Goal: Task Accomplishment & Management: Use online tool/utility

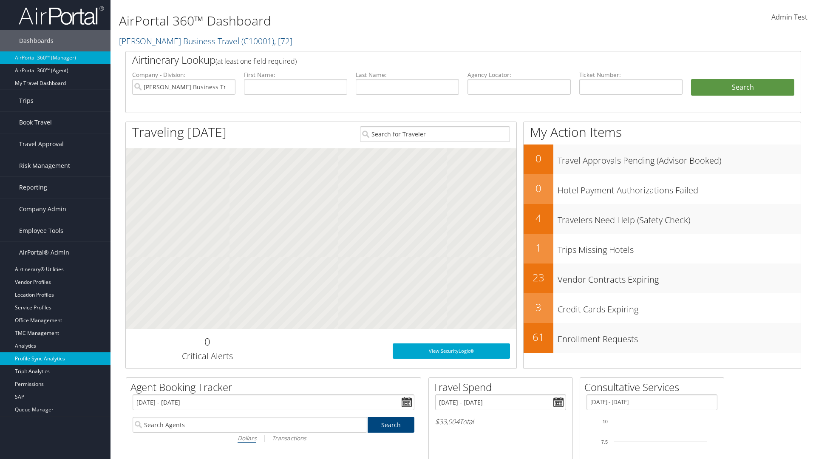
click at [55, 359] on link "Profile Sync Analytics" at bounding box center [55, 358] width 110 height 13
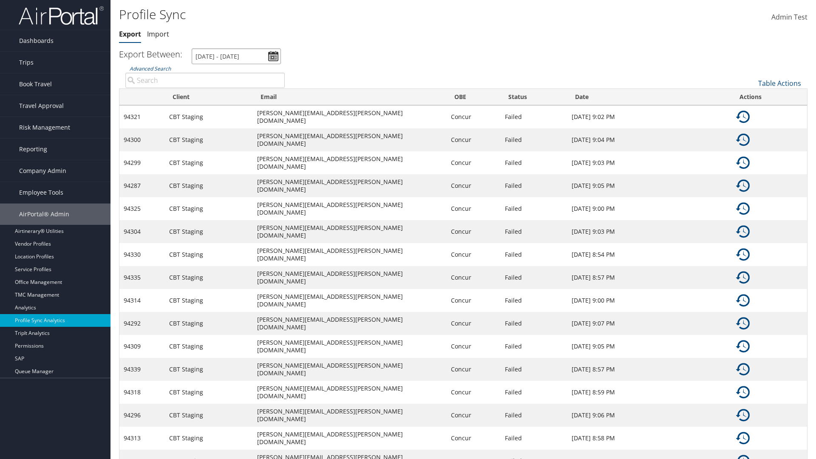
click at [236, 56] on input "[DATE] - [DATE]" at bounding box center [236, 56] width 89 height 16
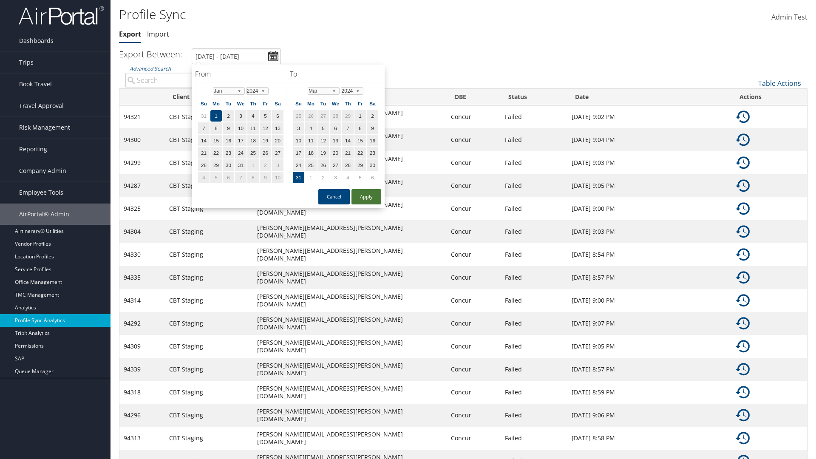
click at [366, 196] on button "Apply" at bounding box center [366, 196] width 30 height 15
type input "[DATE] - [DATE]"
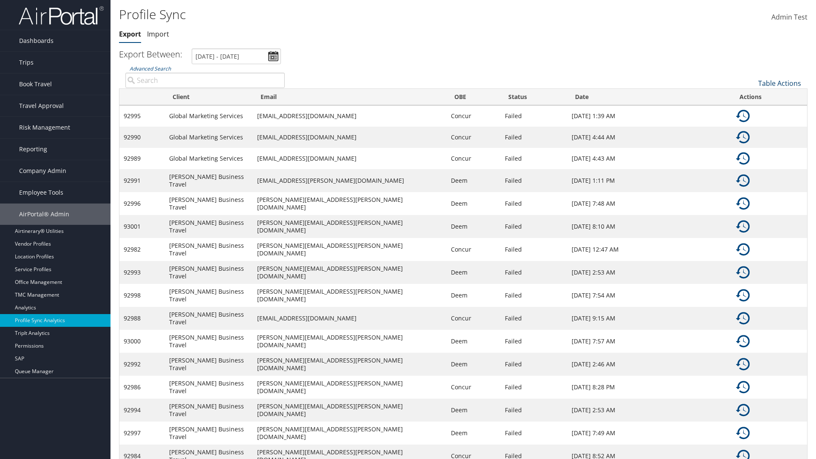
click at [779, 83] on link "Table Actions" at bounding box center [779, 83] width 43 height 9
click at [751, 110] on link "Column Visibility" at bounding box center [751, 111] width 112 height 14
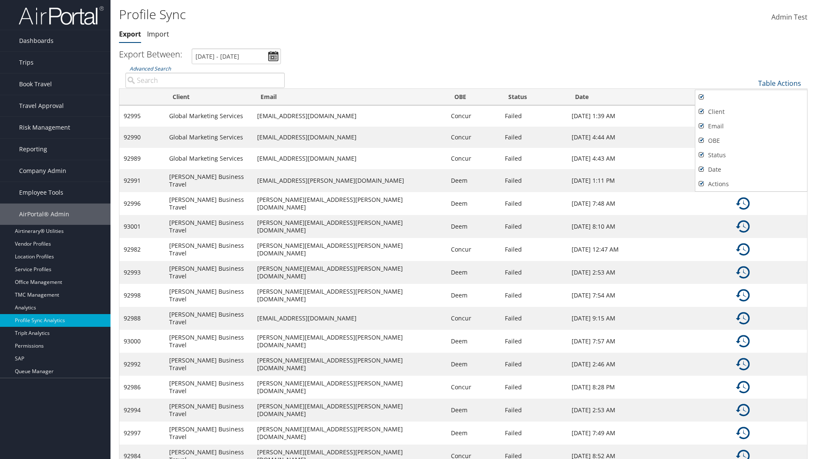
click at [408, 229] on div at bounding box center [408, 229] width 816 height 459
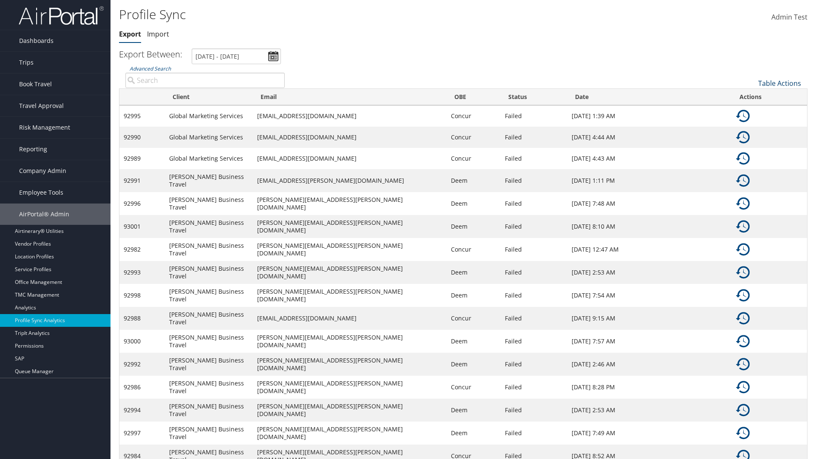
click at [779, 83] on link "Table Actions" at bounding box center [779, 83] width 43 height 9
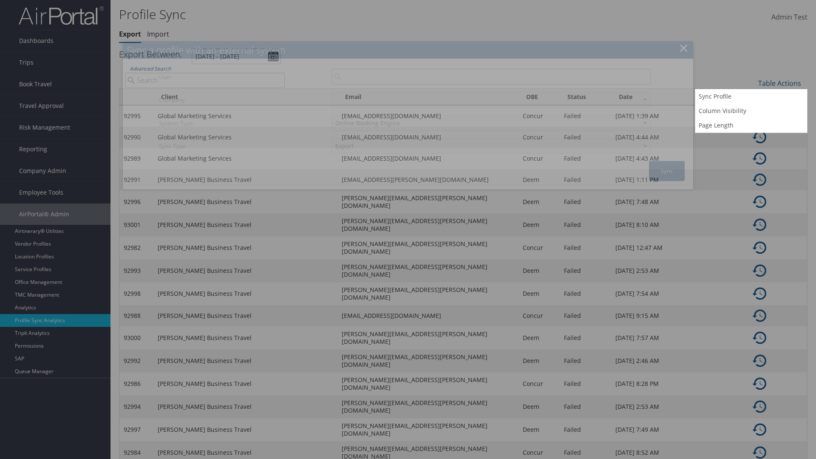
click at [491, 76] on input "User" at bounding box center [490, 77] width 319 height 16
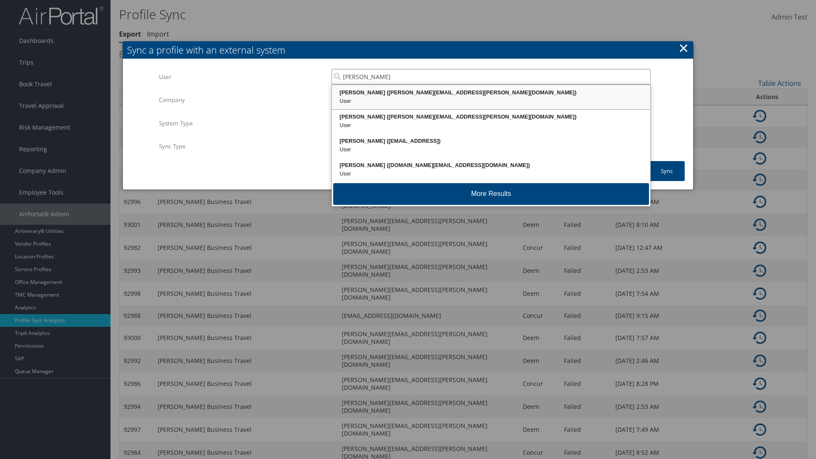
click at [491, 93] on div "[PERSON_NAME] ([PERSON_NAME][EMAIL_ADDRESS][PERSON_NAME][DOMAIN_NAME])" at bounding box center [491, 92] width 316 height 8
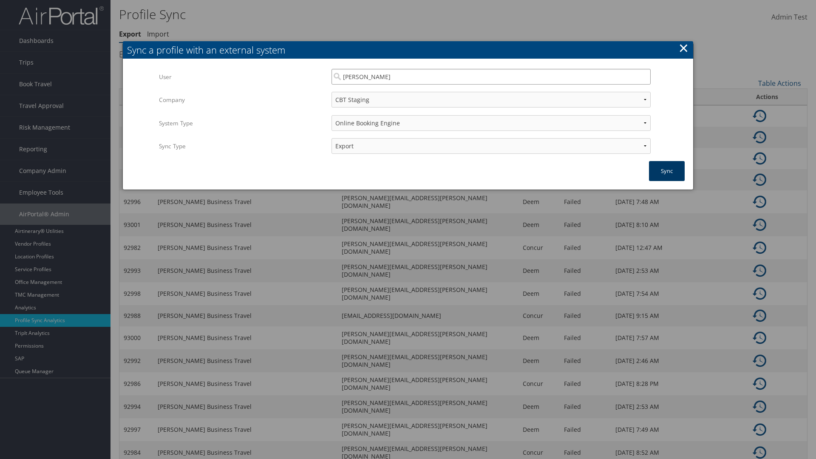
type input "[PERSON_NAME]"
click at [667, 171] on button "Sync" at bounding box center [667, 171] width 36 height 20
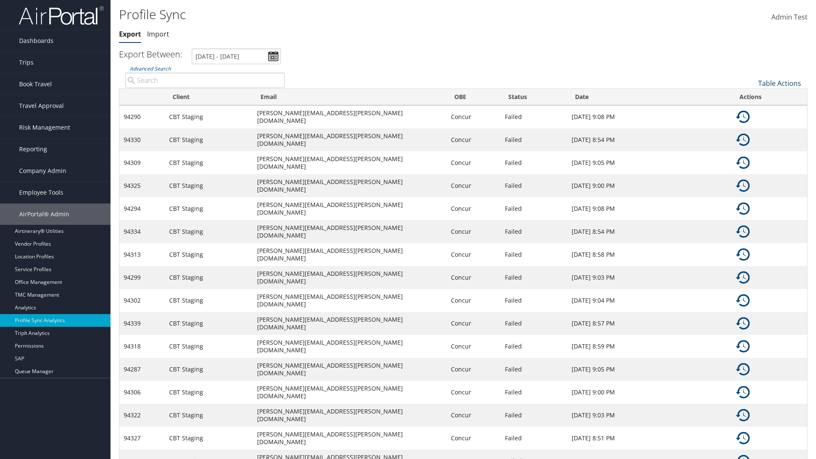
click at [779, 83] on link "Table Actions" at bounding box center [779, 83] width 43 height 9
click at [751, 125] on link "Page Length" at bounding box center [751, 125] width 112 height 14
click at [751, 111] on link "25" at bounding box center [751, 112] width 112 height 14
click at [779, 83] on link "Table Actions" at bounding box center [779, 83] width 43 height 9
click at [751, 125] on link "Page Length" at bounding box center [751, 125] width 112 height 14
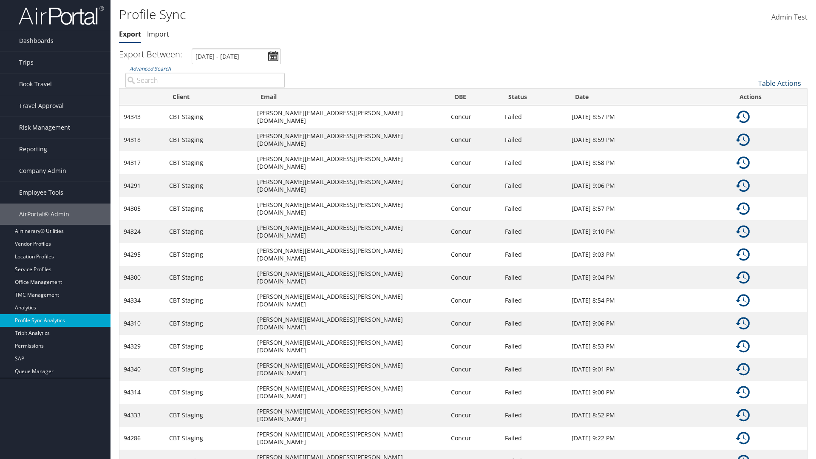
click at [779, 83] on link "Table Actions" at bounding box center [779, 83] width 43 height 9
click at [751, 140] on link "100" at bounding box center [751, 140] width 112 height 14
click at [779, 83] on link "Table Actions" at bounding box center [779, 83] width 43 height 9
click at [751, 111] on link "Client" at bounding box center [751, 112] width 112 height 14
click at [751, 126] on link "Email" at bounding box center [751, 126] width 112 height 14
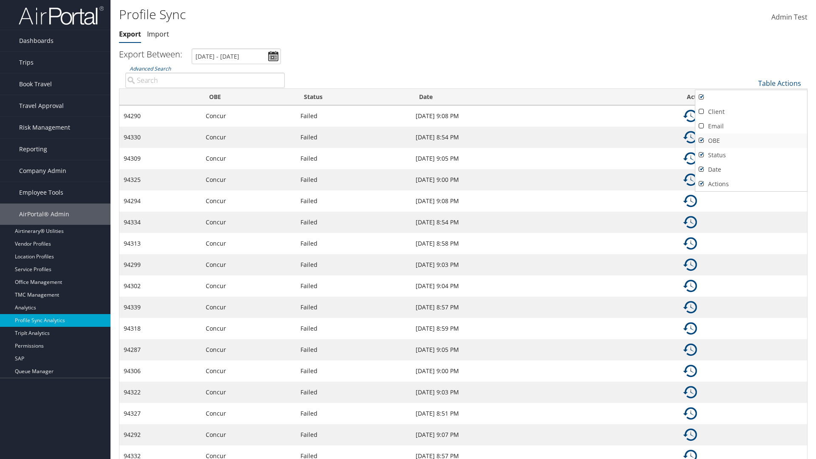
click at [751, 140] on link "OBE" at bounding box center [751, 140] width 112 height 14
click at [751, 155] on link "Status" at bounding box center [751, 155] width 112 height 14
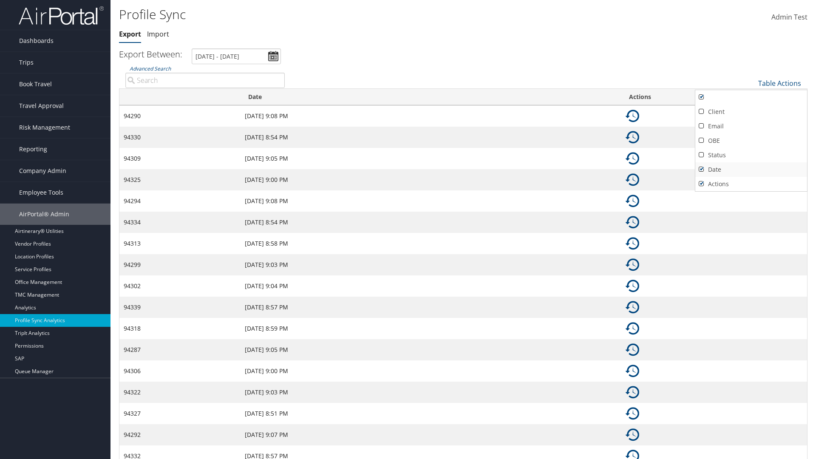
click at [751, 169] on link "Date" at bounding box center [751, 169] width 112 height 14
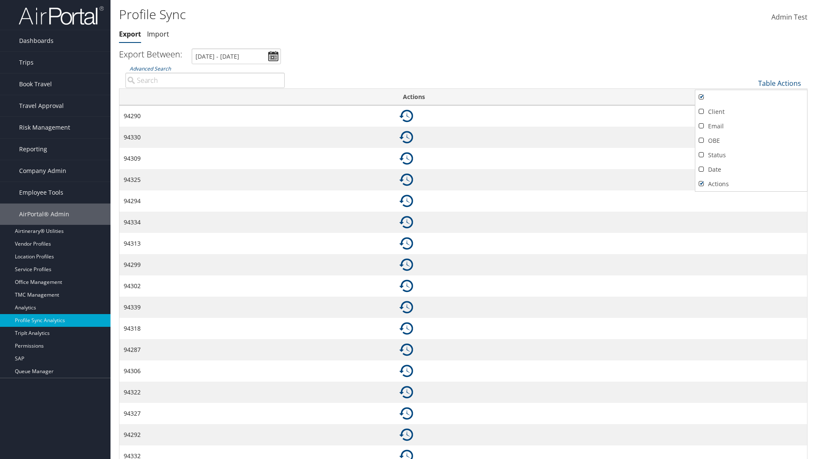
click at [751, 184] on link "Actions" at bounding box center [751, 184] width 112 height 14
click at [408, 229] on div at bounding box center [408, 229] width 816 height 459
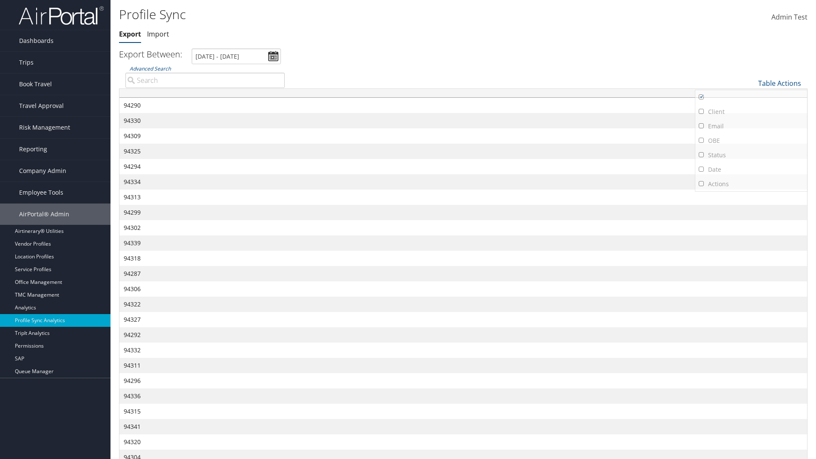
scroll to position [78, 0]
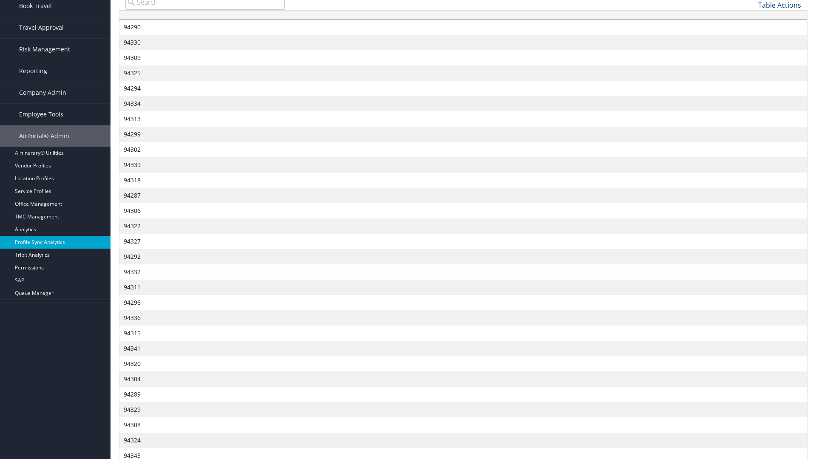
click at [779, 5] on link "Table Actions" at bounding box center [779, 4] width 43 height 9
click at [751, 33] on link "Client" at bounding box center [751, 33] width 112 height 14
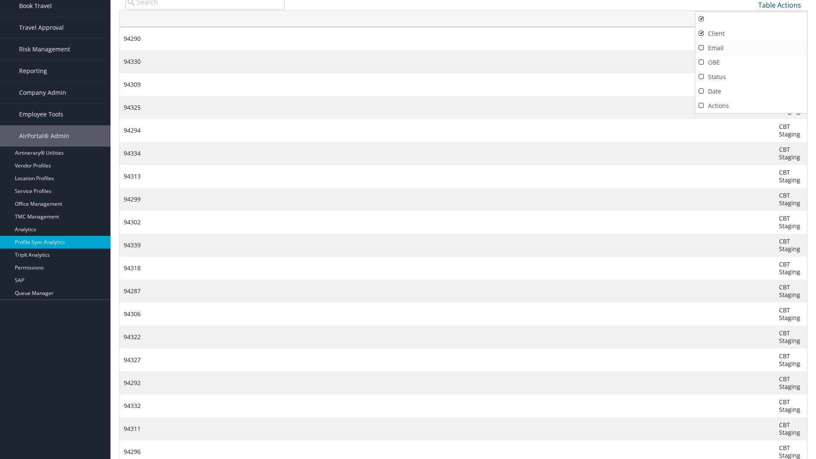
click at [751, 48] on link "Email" at bounding box center [751, 48] width 112 height 14
